Goal: Check status: Check status

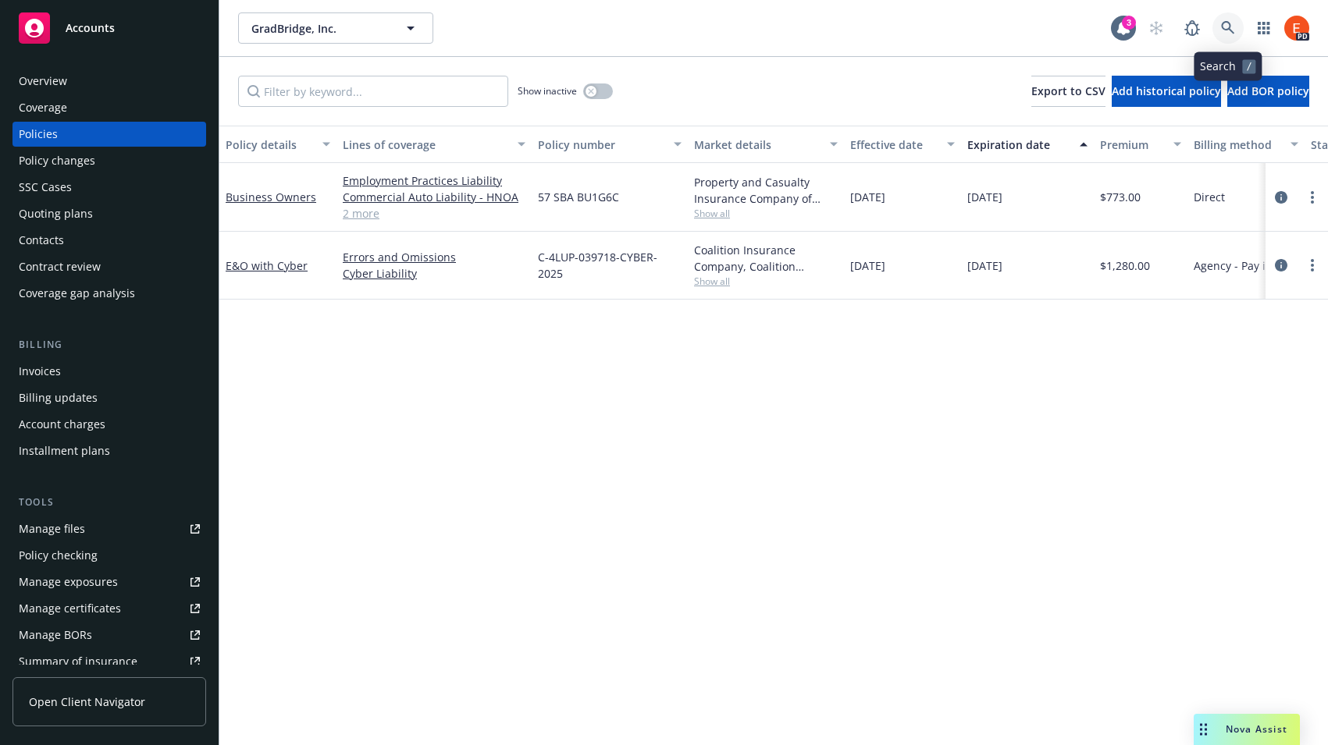
click at [1227, 35] on link at bounding box center [1227, 27] width 31 height 31
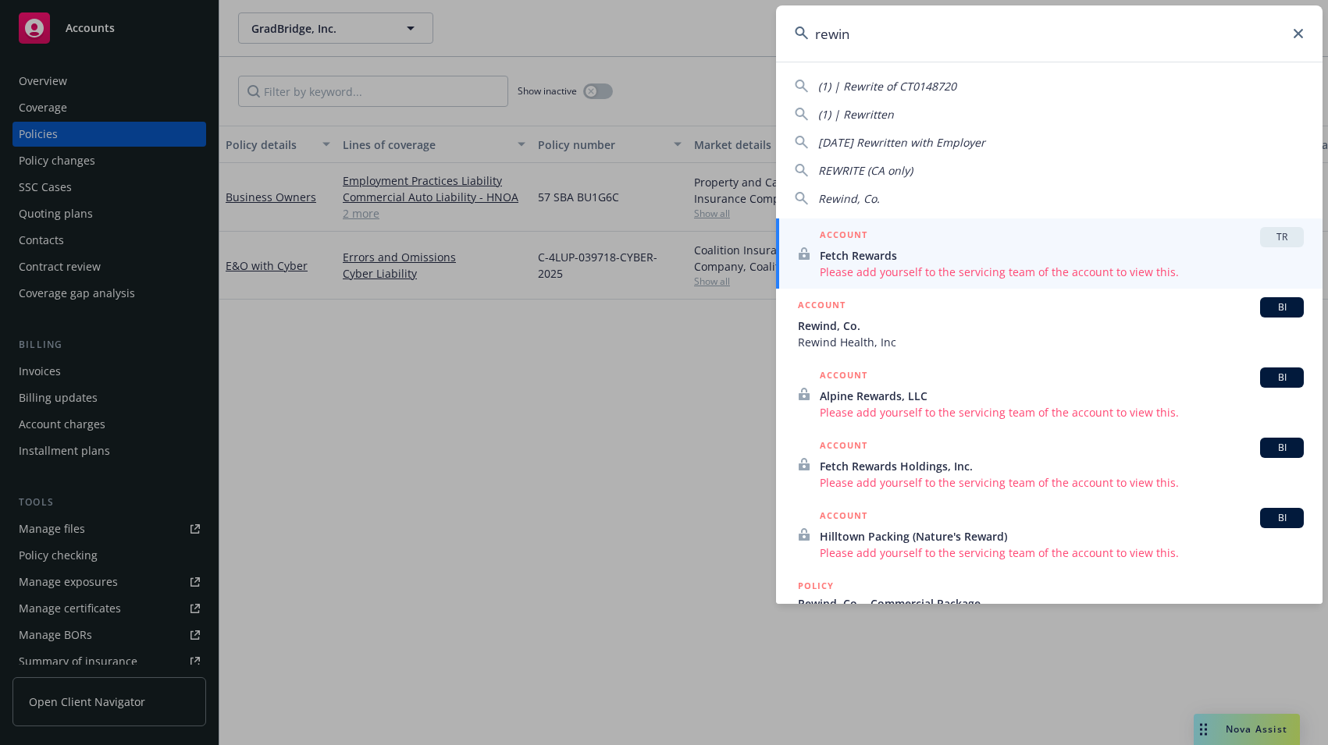
type input "rewind"
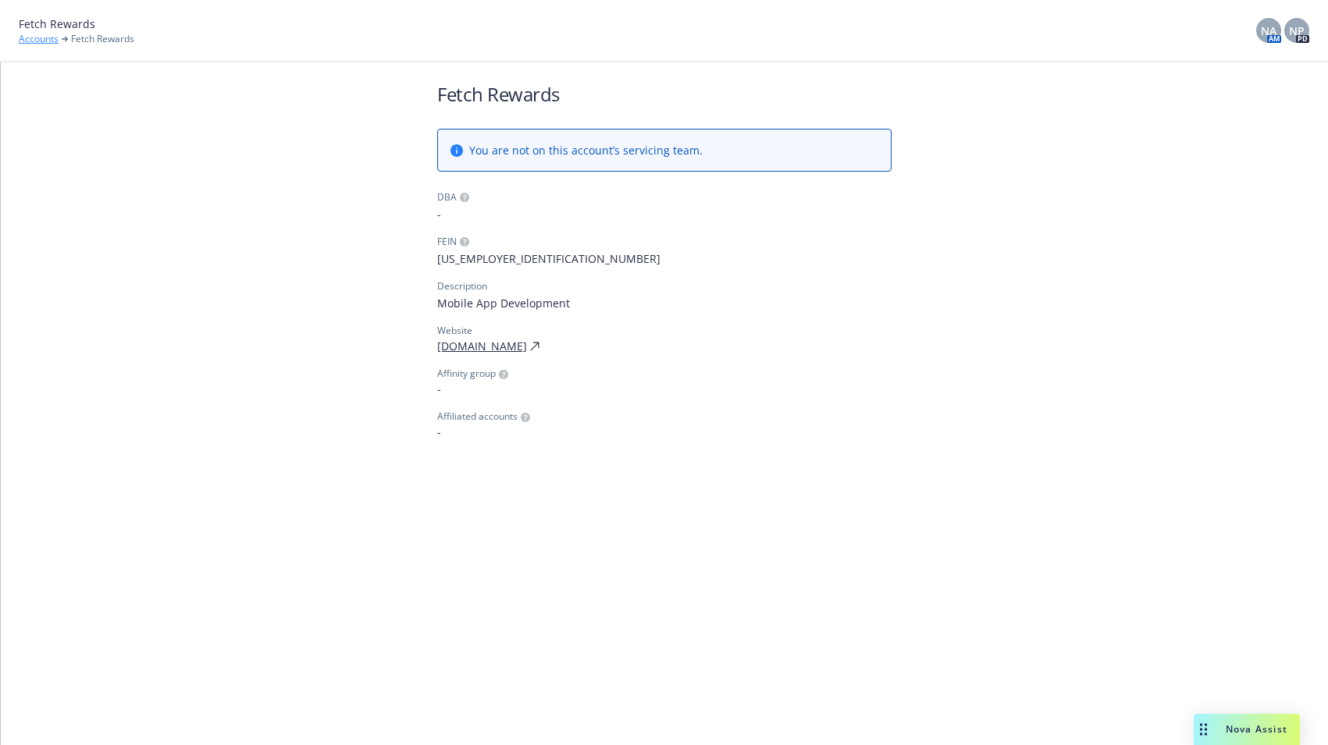
click at [32, 44] on link "Accounts" at bounding box center [39, 39] width 40 height 14
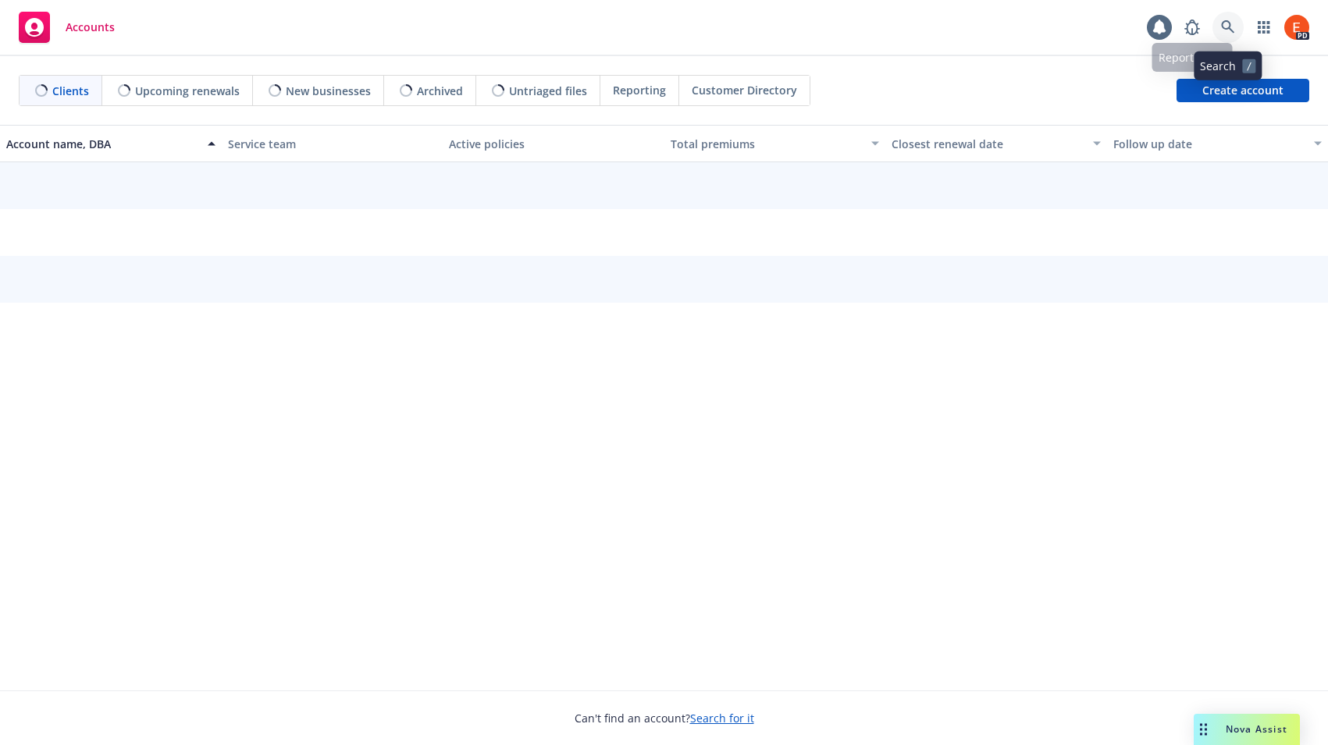
click at [1221, 32] on icon at bounding box center [1228, 27] width 14 height 14
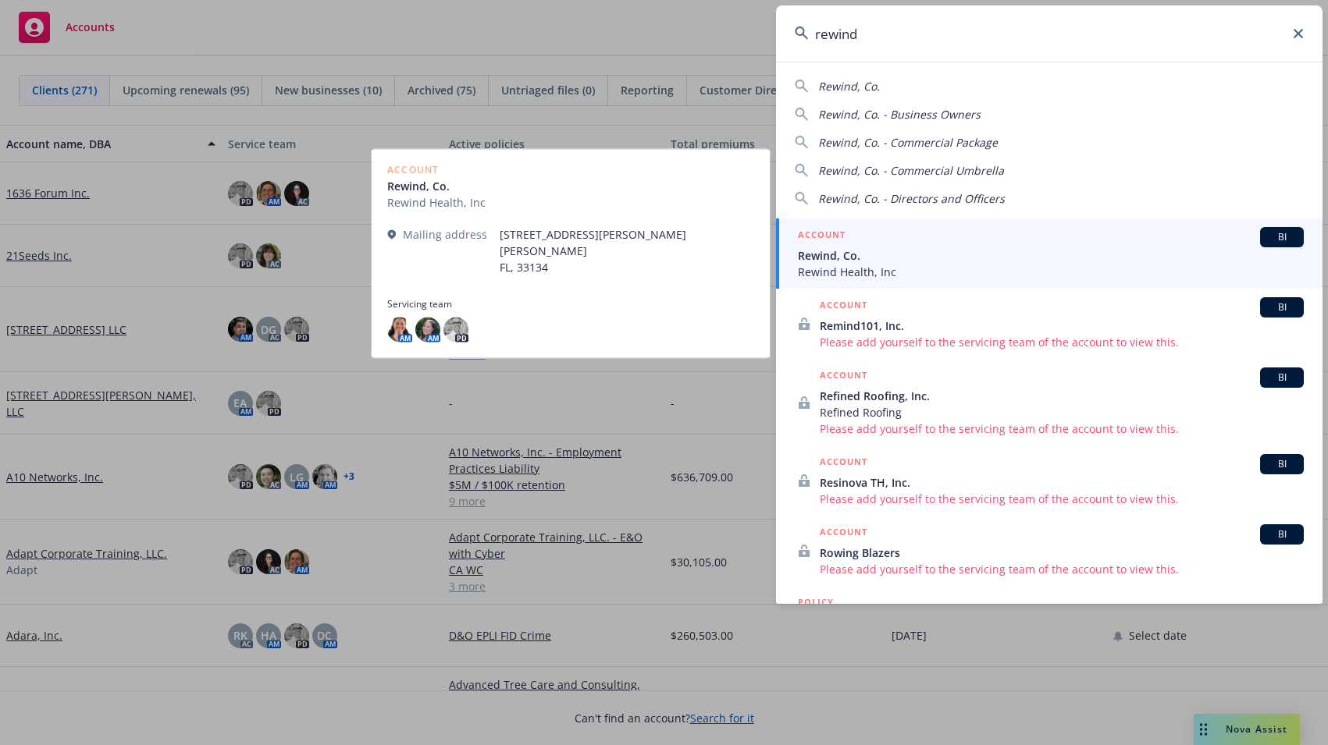
type input "rewind"
click at [917, 259] on span "Rewind, Co." at bounding box center [1051, 255] width 506 height 16
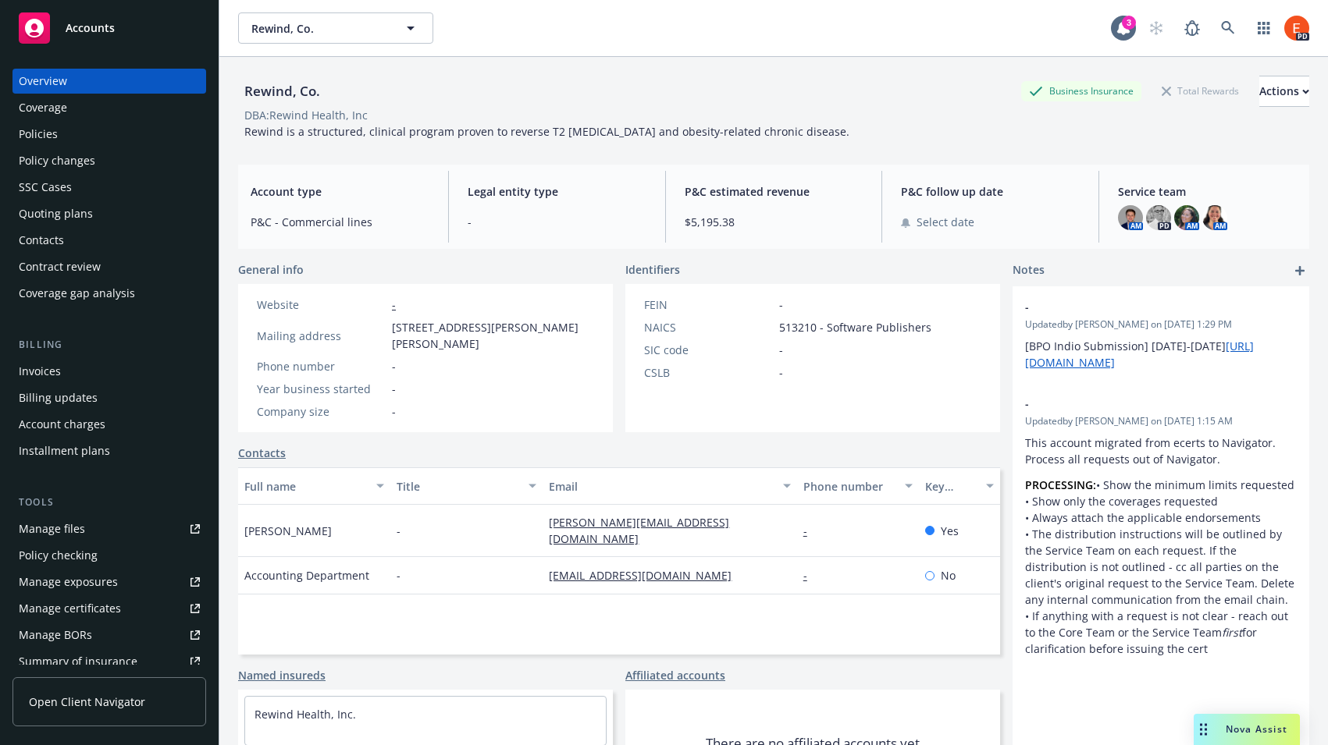
click at [50, 374] on div "Invoices" at bounding box center [40, 371] width 42 height 25
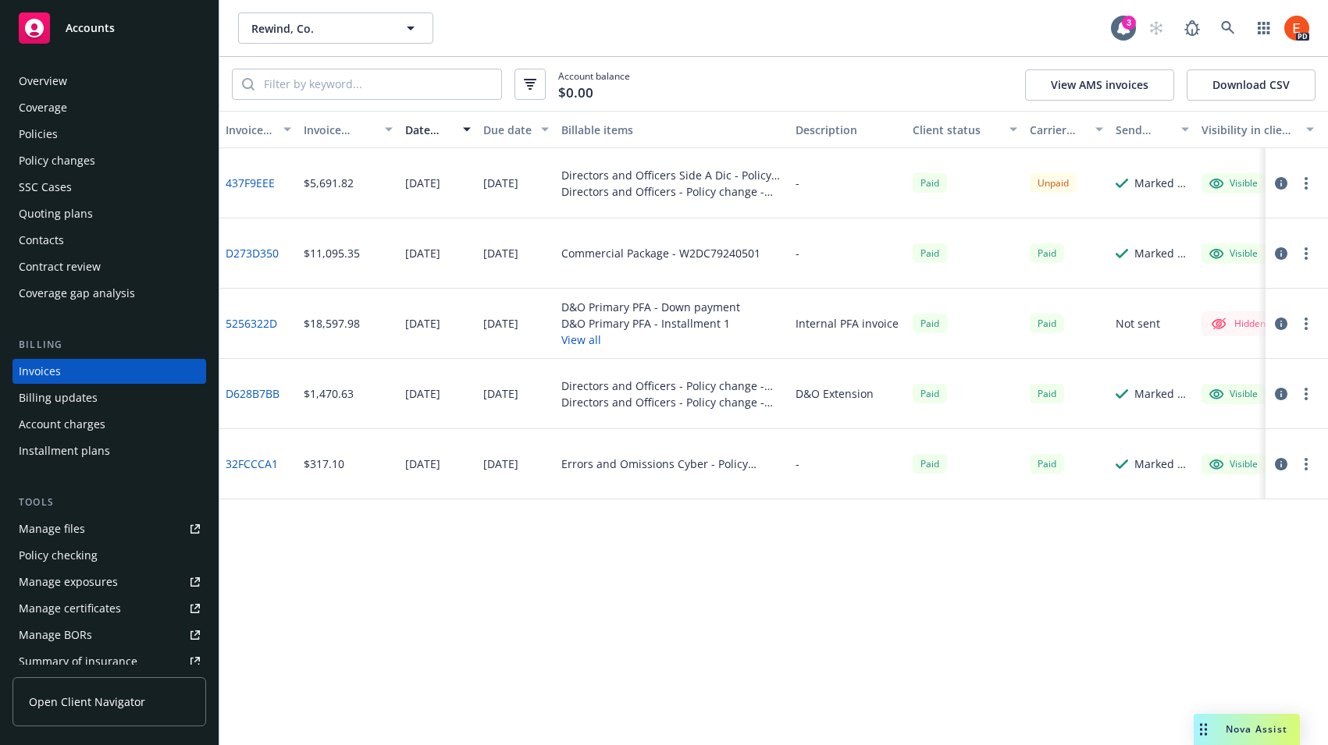
click at [241, 182] on link "437F9EEE" at bounding box center [250, 183] width 49 height 16
